Goal: Navigation & Orientation: Find specific page/section

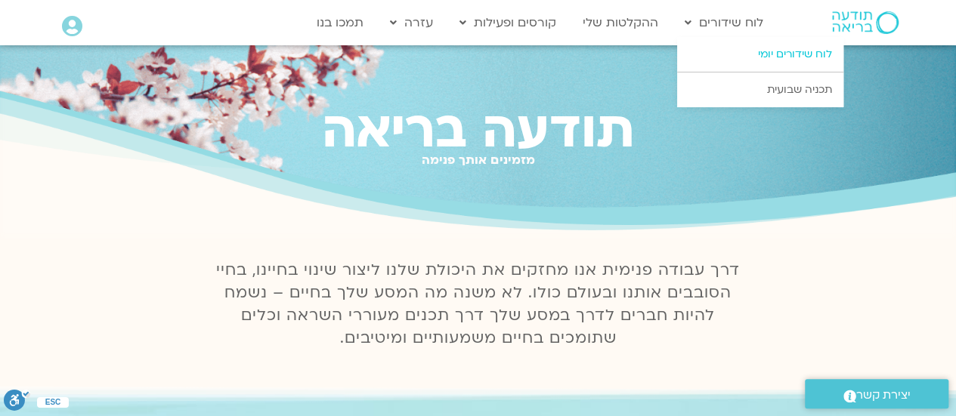
click at [772, 49] on link "לוח שידורים יומי" at bounding box center [760, 54] width 166 height 35
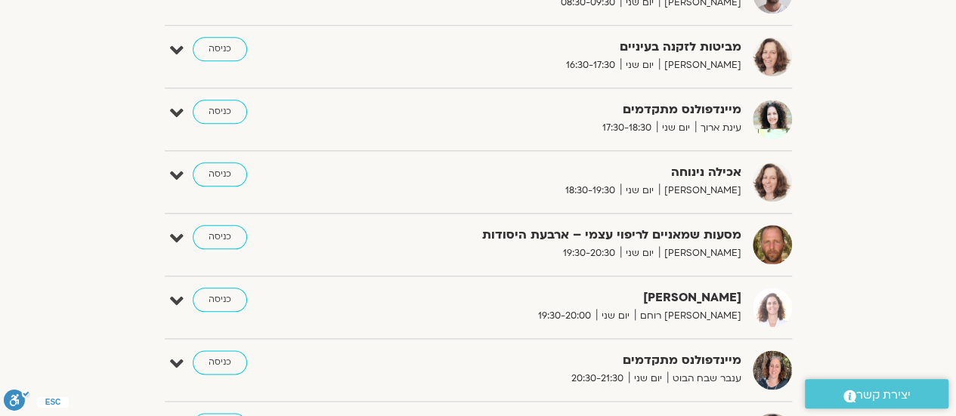
scroll to position [833, 0]
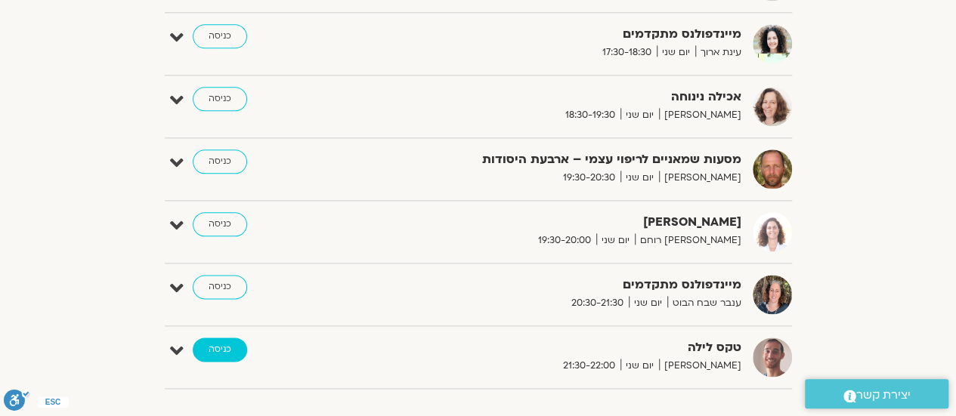
click at [218, 338] on link "כניסה" at bounding box center [220, 350] width 54 height 24
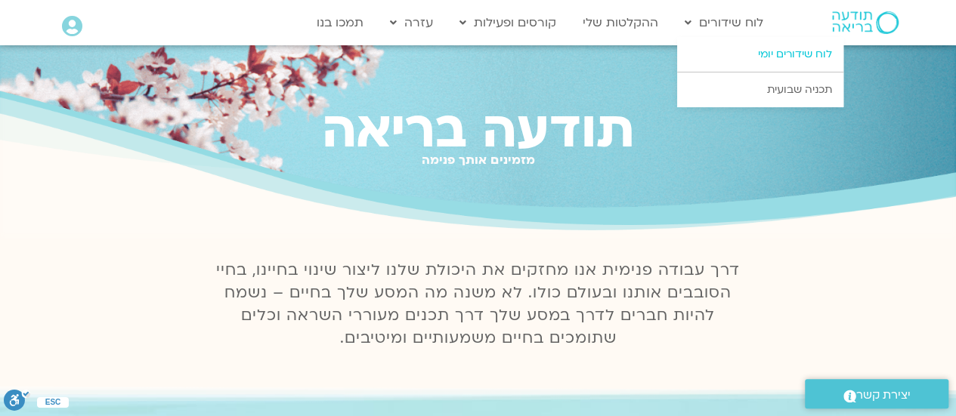
click at [766, 51] on link "לוח שידורים יומי" at bounding box center [760, 54] width 166 height 35
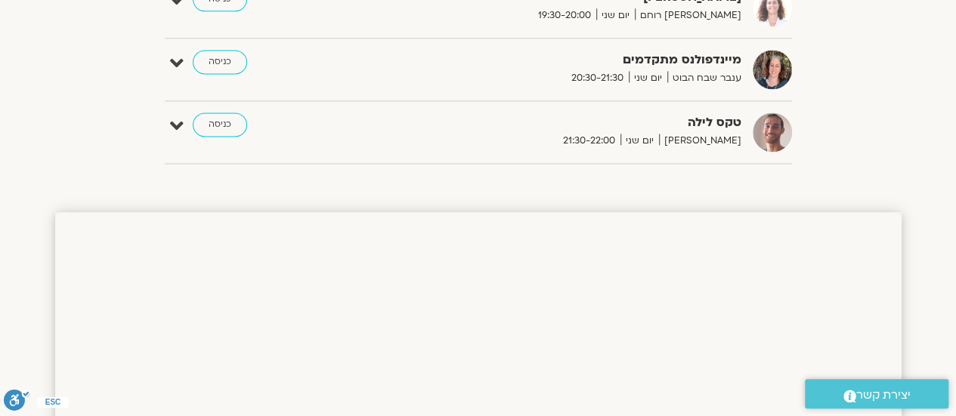
scroll to position [982, 0]
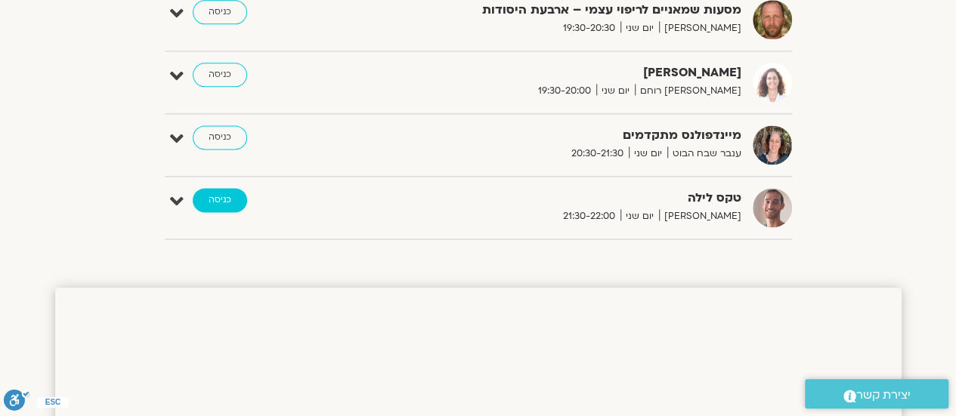
click at [228, 197] on link "כניסה" at bounding box center [220, 200] width 54 height 24
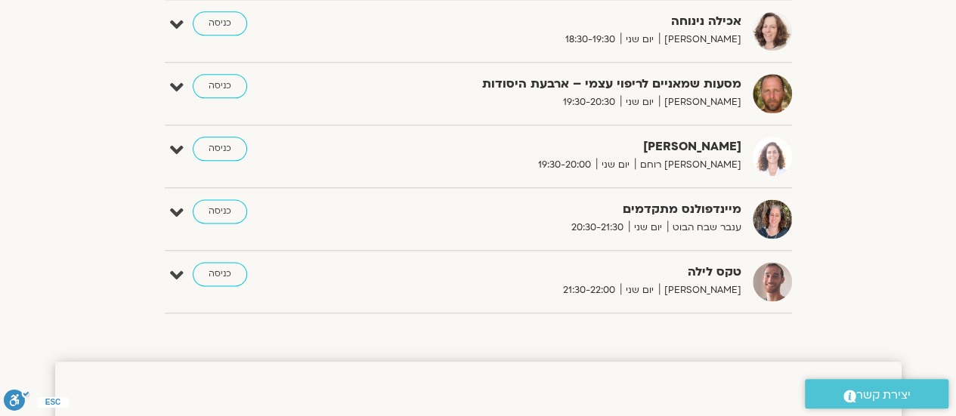
scroll to position [833, 0]
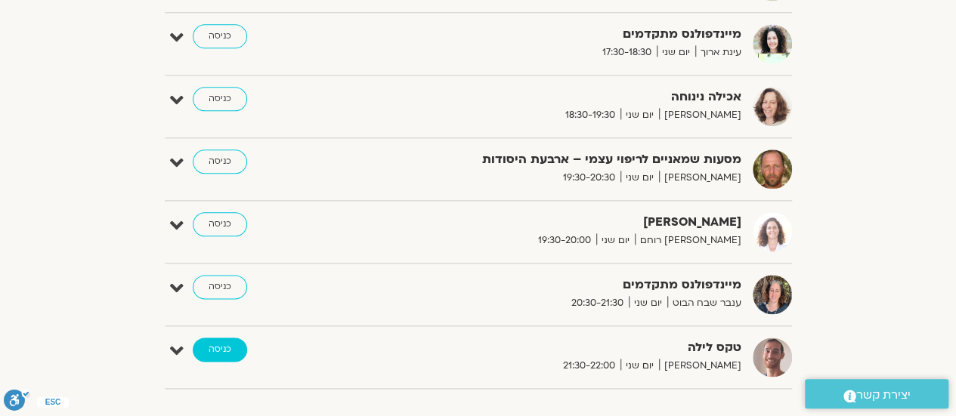
click at [219, 342] on link "כניסה" at bounding box center [220, 350] width 54 height 24
